Goal: Entertainment & Leisure: Consume media (video, audio)

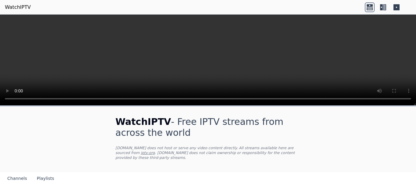
click at [189, 39] on video at bounding box center [208, 60] width 416 height 91
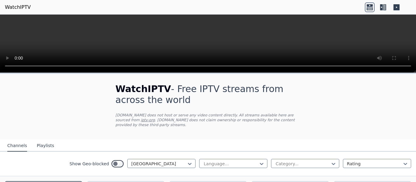
click at [10, 6] on link "WatchIPTV" at bounding box center [18, 7] width 26 height 7
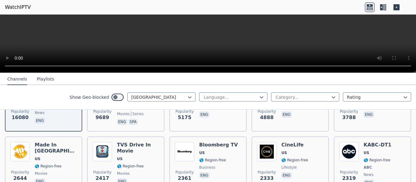
scroll to position [67, 0]
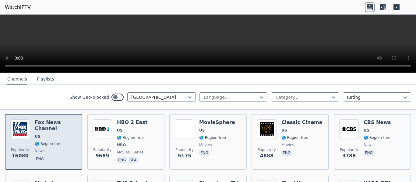
click at [66, 120] on h6 "Fox News Channel" at bounding box center [56, 126] width 42 height 12
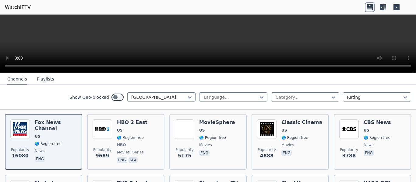
click at [191, 41] on video at bounding box center [208, 44] width 416 height 58
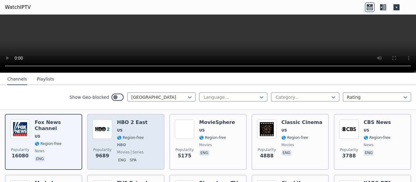
click at [144, 150] on div "Popularity 9689 HBO 2 East US 🌎 Region-free HBO movies series eng spa" at bounding box center [126, 142] width 66 height 45
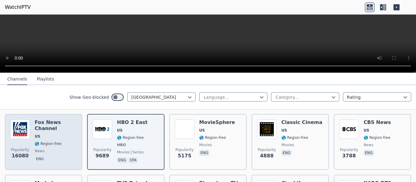
click at [64, 130] on div "Fox News Channel US 🌎 Region-free news eng" at bounding box center [56, 142] width 42 height 45
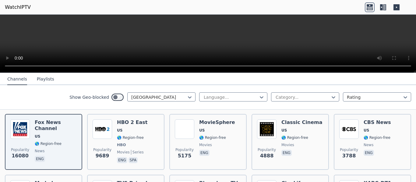
click at [388, 5] on icon at bounding box center [383, 7] width 10 height 10
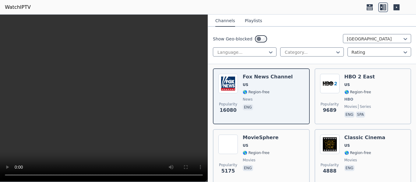
click at [399, 5] on icon at bounding box center [396, 7] width 6 height 6
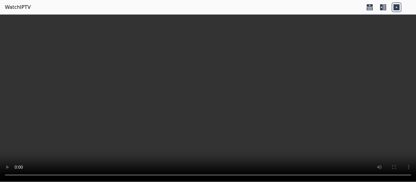
click at [381, 9] on icon at bounding box center [381, 7] width 3 height 6
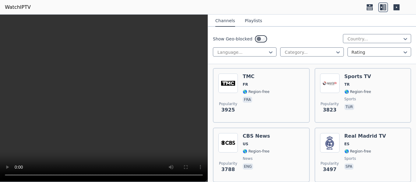
scroll to position [4010, 0]
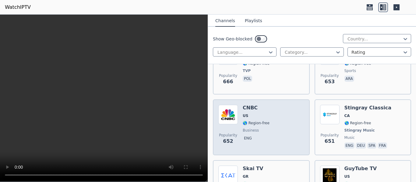
click at [229, 105] on img at bounding box center [227, 114] width 19 height 19
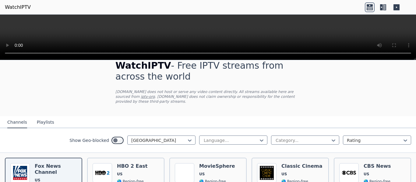
scroll to position [10, 0]
click at [277, 32] on video at bounding box center [208, 38] width 416 height 46
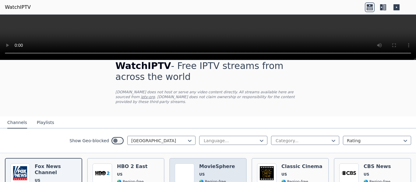
click at [199, 164] on h6 "MovieSphere" at bounding box center [217, 167] width 36 height 6
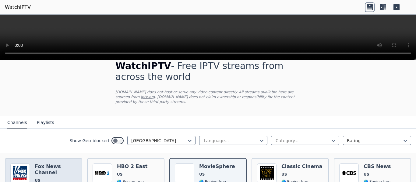
click at [44, 178] on span "US" at bounding box center [56, 180] width 42 height 5
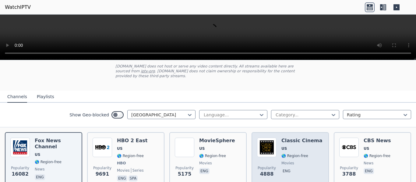
scroll to position [37, 0]
click at [261, 144] on img at bounding box center [266, 147] width 19 height 19
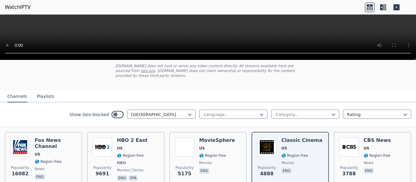
click at [213, 64] on p "WatchIPTV.xyz does not host or serve any video content directly. All streams av…" at bounding box center [207, 71] width 185 height 15
click at [96, 32] on video at bounding box center [208, 38] width 416 height 46
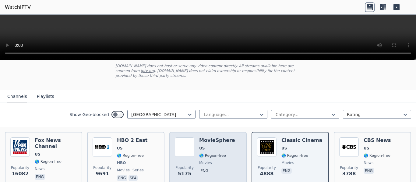
click at [220, 161] on span "movies" at bounding box center [217, 163] width 36 height 5
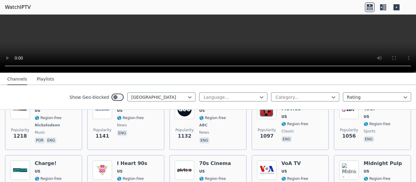
scroll to position [673, 0]
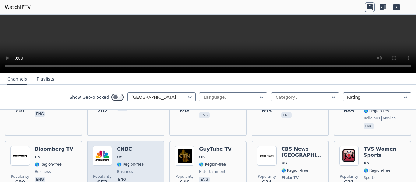
click at [102, 146] on img at bounding box center [102, 155] width 19 height 19
click at [118, 177] on p "eng" at bounding box center [122, 180] width 10 height 6
